Goal: Information Seeking & Learning: Check status

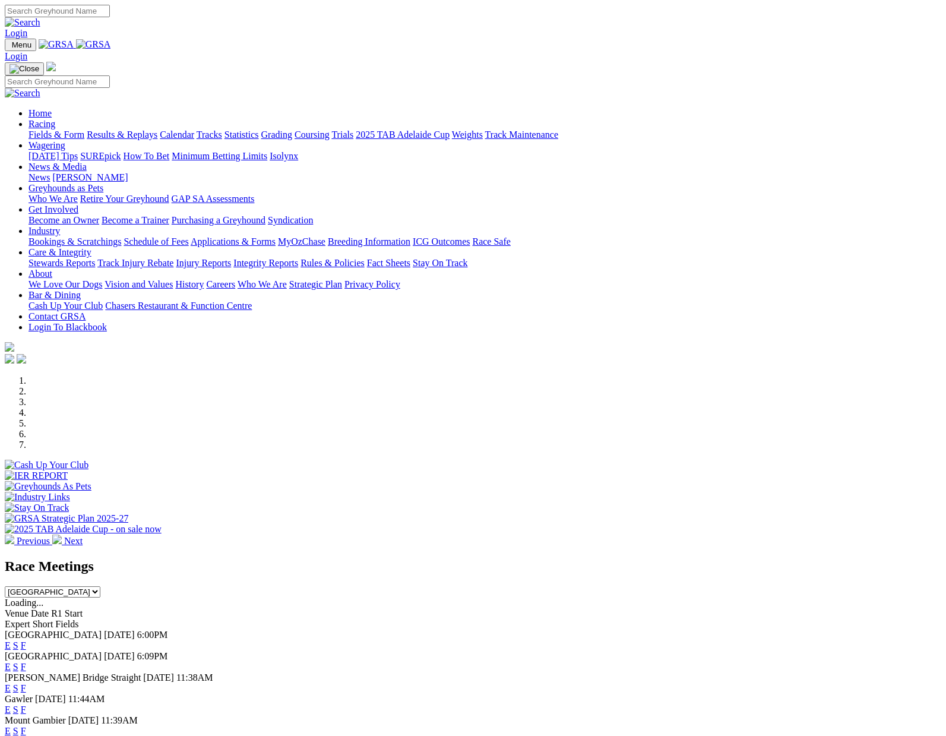
click at [55, 119] on link "Racing" at bounding box center [42, 124] width 27 height 10
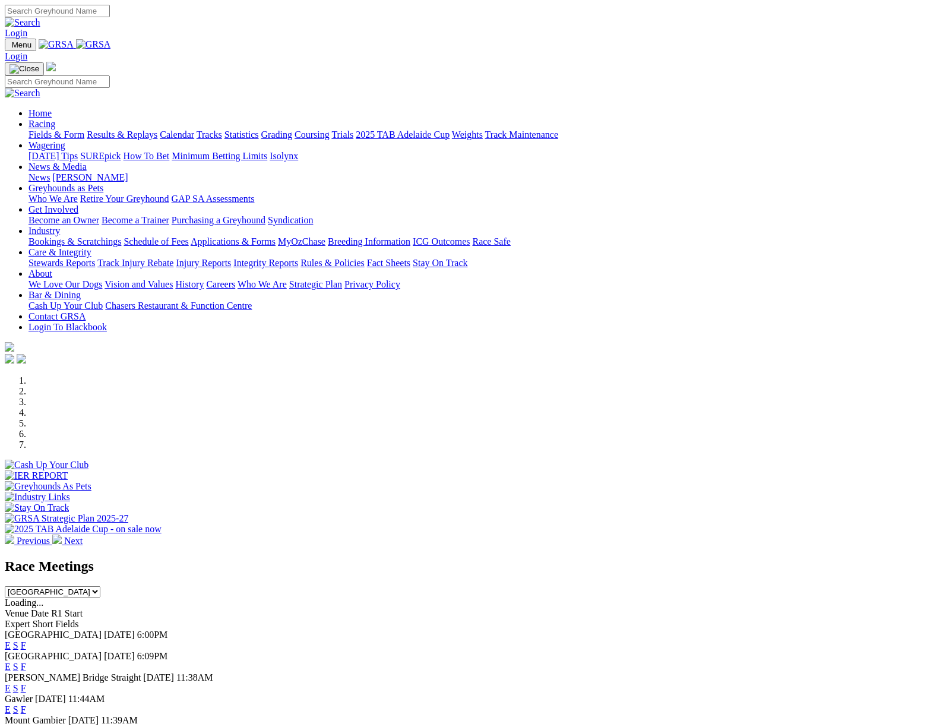
click at [119, 129] on link "Results & Replays" at bounding box center [122, 134] width 71 height 10
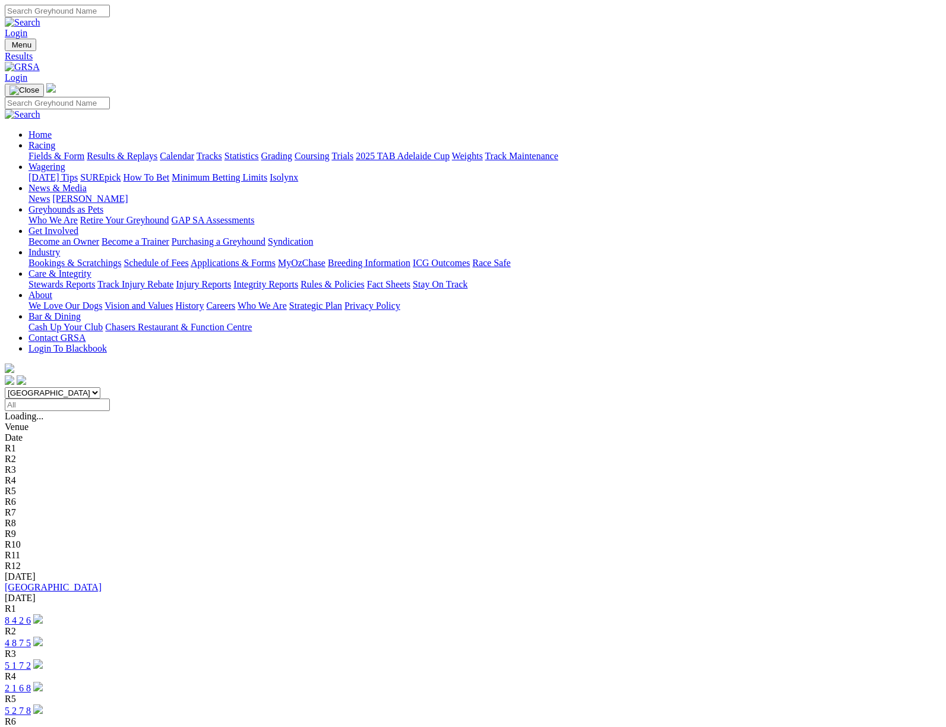
click at [100, 387] on select "[GEOGRAPHIC_DATA] [GEOGRAPHIC_DATA] [GEOGRAPHIC_DATA] [GEOGRAPHIC_DATA] [GEOGRA…" at bounding box center [53, 392] width 96 height 11
click at [110, 398] on input "Select date" at bounding box center [57, 404] width 105 height 12
type input "[DATE]"
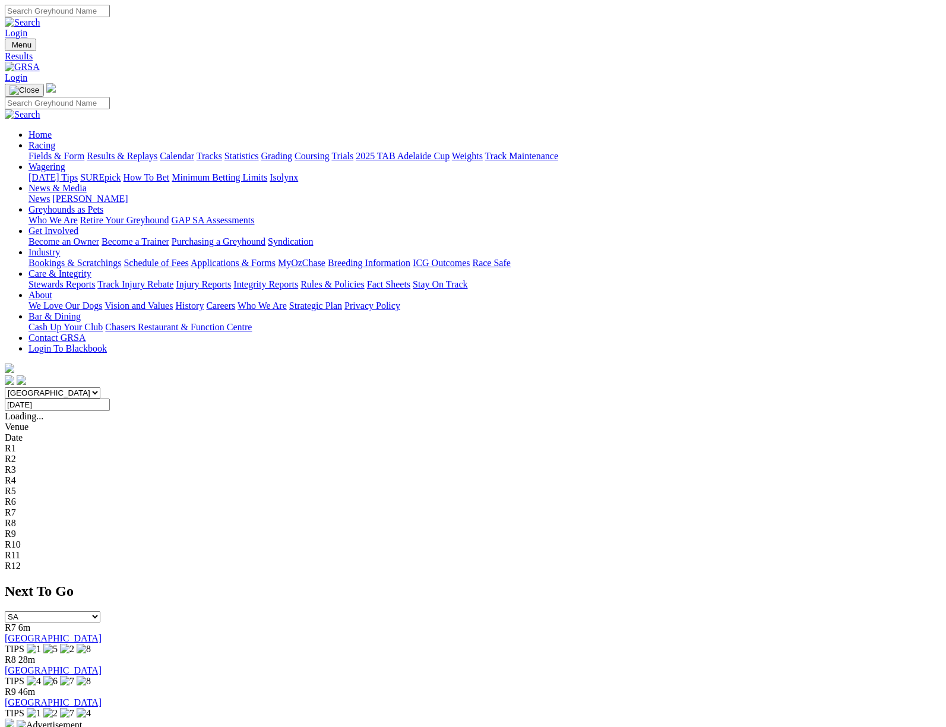
click at [100, 387] on select "[GEOGRAPHIC_DATA] [GEOGRAPHIC_DATA] [GEOGRAPHIC_DATA] [GEOGRAPHIC_DATA] [GEOGRA…" at bounding box center [53, 392] width 96 height 11
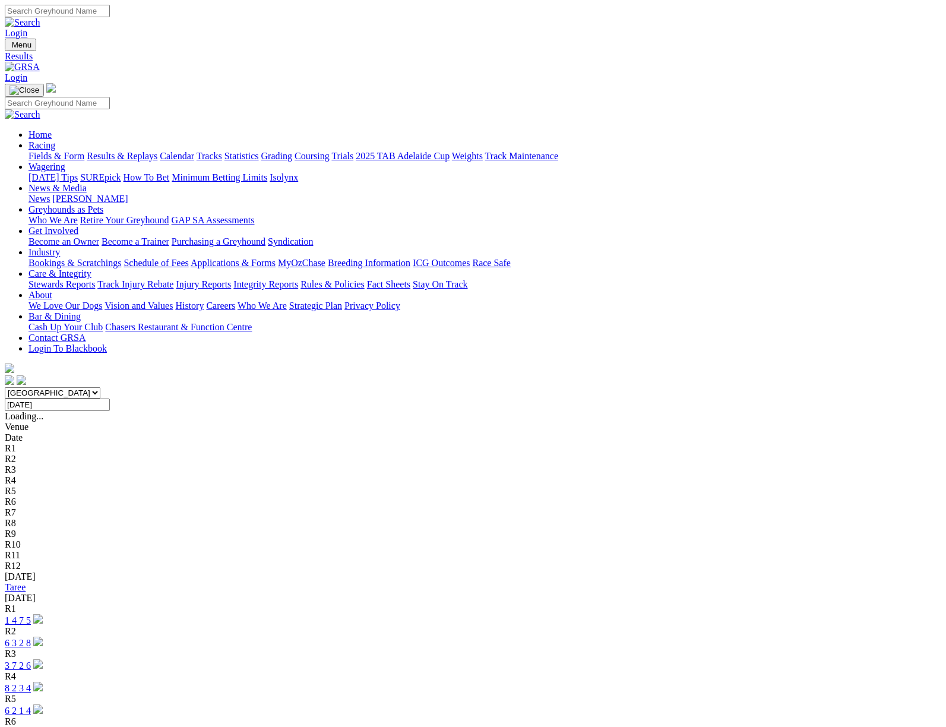
click at [100, 387] on select "[GEOGRAPHIC_DATA] [GEOGRAPHIC_DATA] [GEOGRAPHIC_DATA] [GEOGRAPHIC_DATA] [GEOGRA…" at bounding box center [53, 392] width 96 height 11
select select "VIC"
